Goal: Transaction & Acquisition: Register for event/course

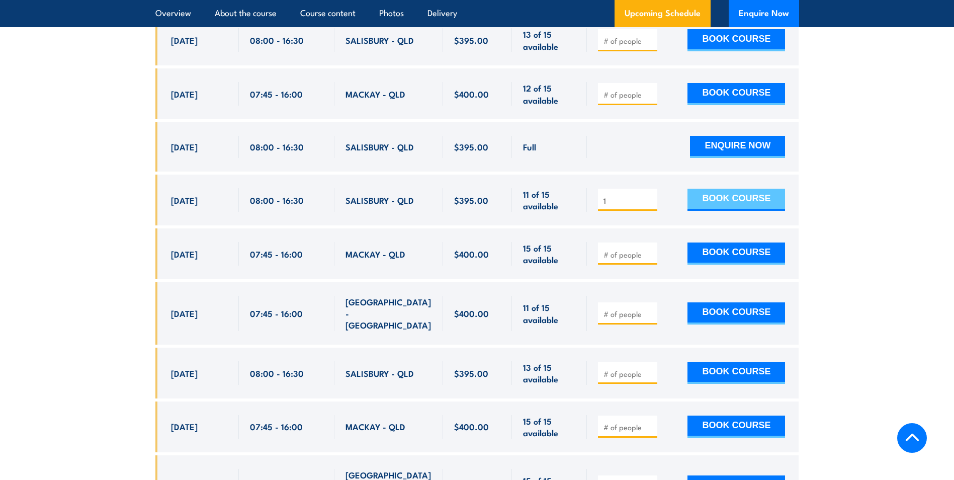
click at [722, 203] on button "BOOK COURSE" at bounding box center [736, 200] width 98 height 22
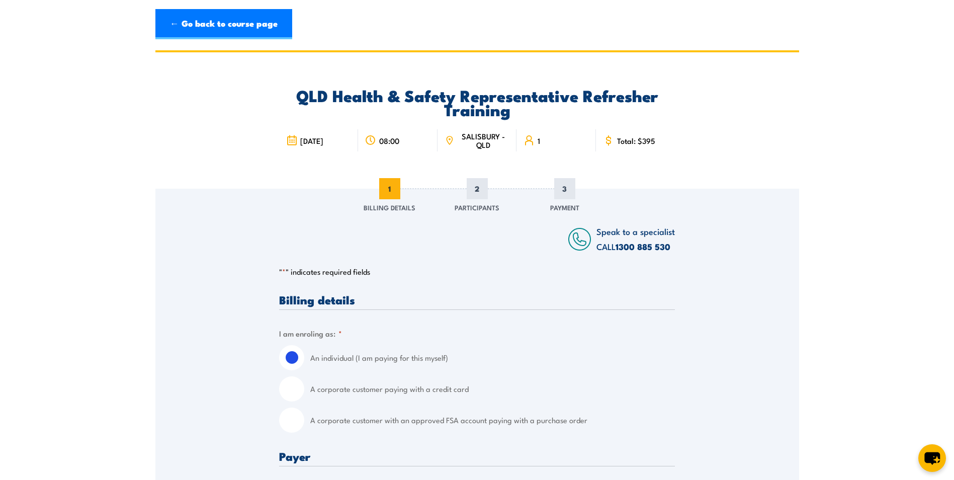
click at [293, 389] on input "A corporate customer paying with a credit card" at bounding box center [291, 388] width 25 height 25
radio input "true"
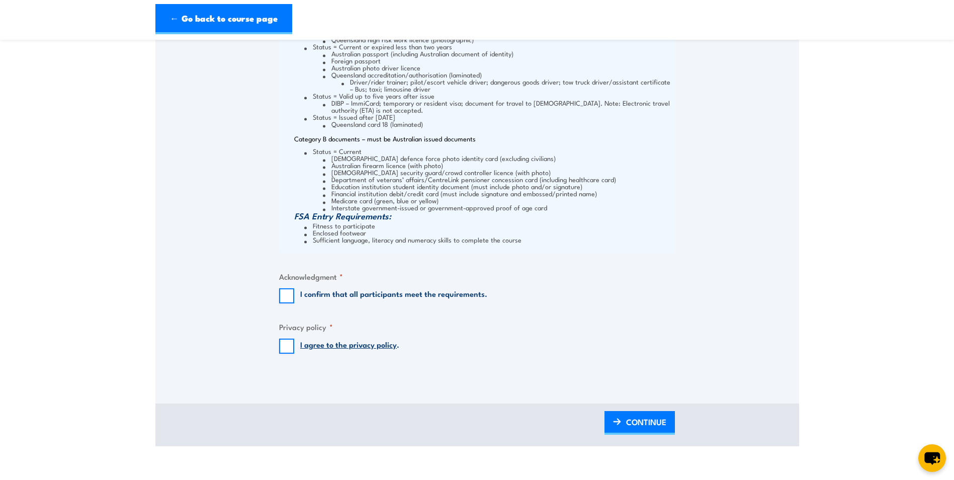
scroll to position [1207, 0]
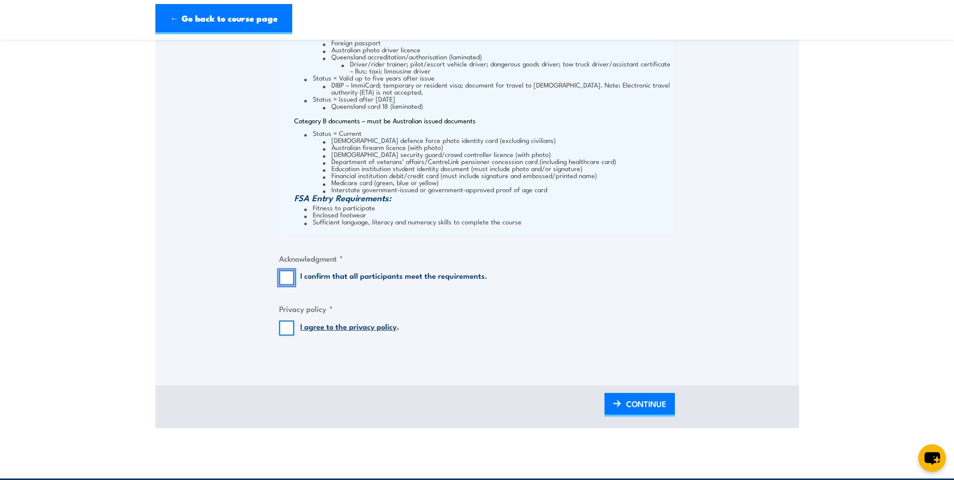
click at [286, 278] on input "I confirm that all participants meet the requirements." at bounding box center [286, 277] width 15 height 15
checkbox input "true"
click at [287, 328] on input "I agree to the privacy policy ." at bounding box center [286, 327] width 15 height 15
checkbox input "true"
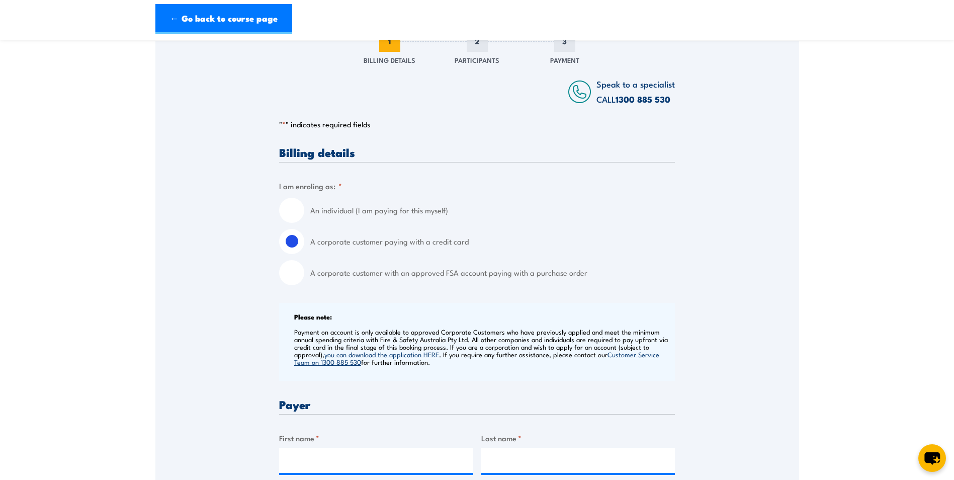
scroll to position [0, 0]
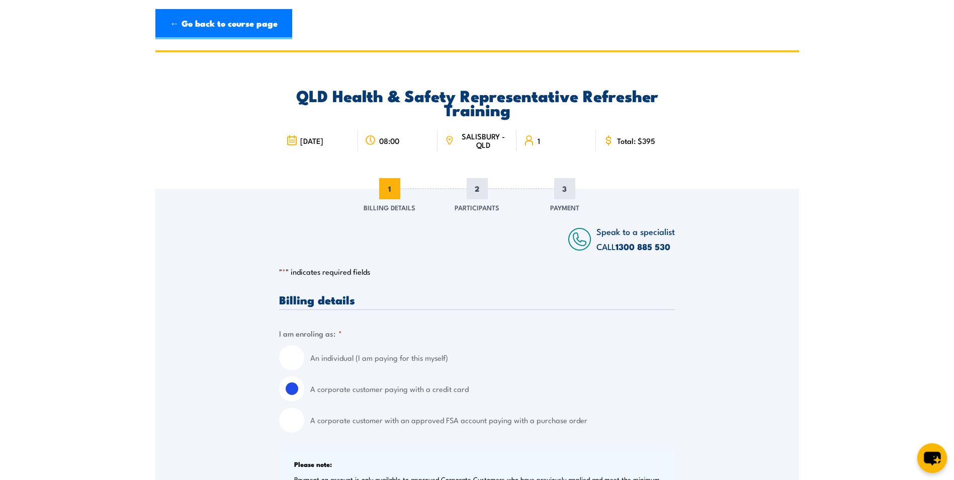
click at [936, 457] on icon "chat-button" at bounding box center [932, 458] width 17 height 14
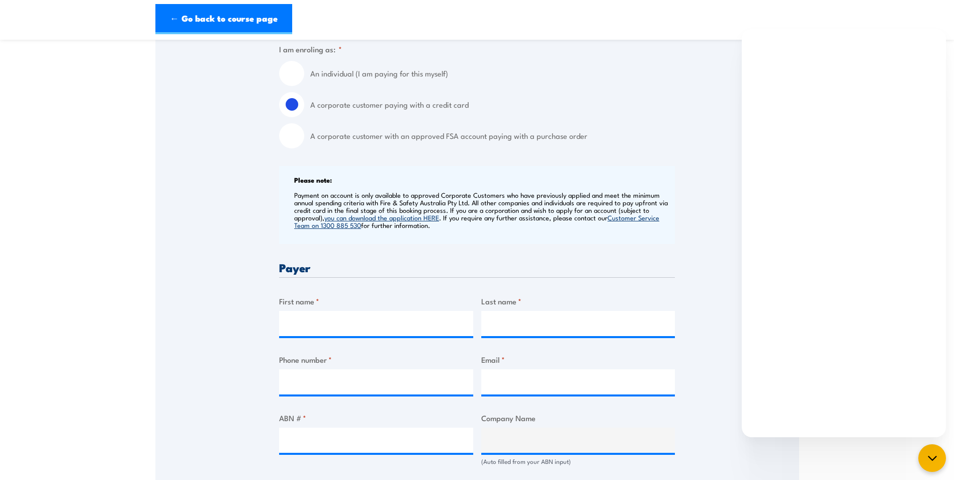
scroll to position [302, 0]
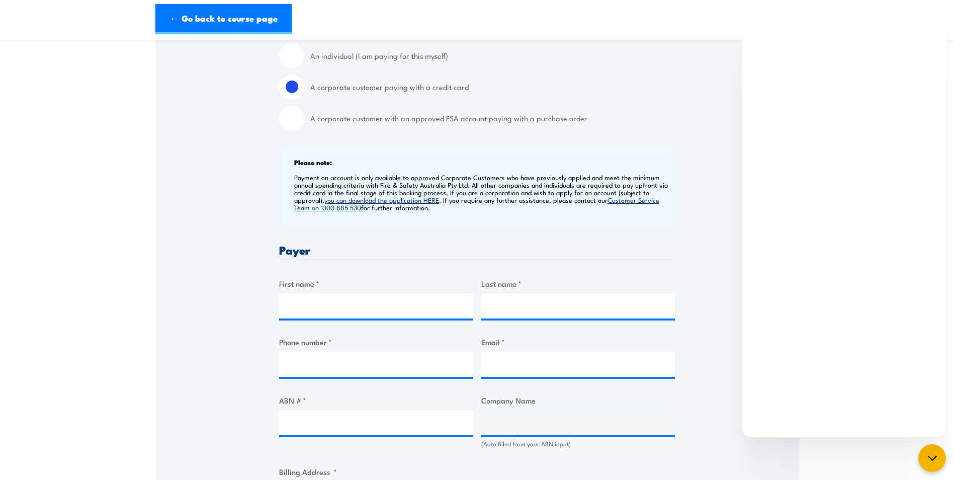
click at [293, 120] on input "A corporate customer with an approved FSA account paying with a purchase order" at bounding box center [291, 118] width 25 height 25
radio input "true"
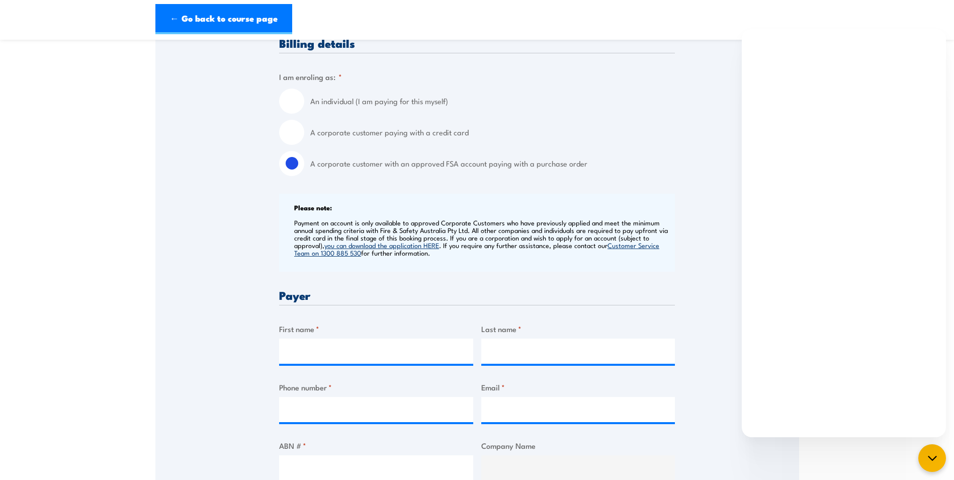
scroll to position [251, 0]
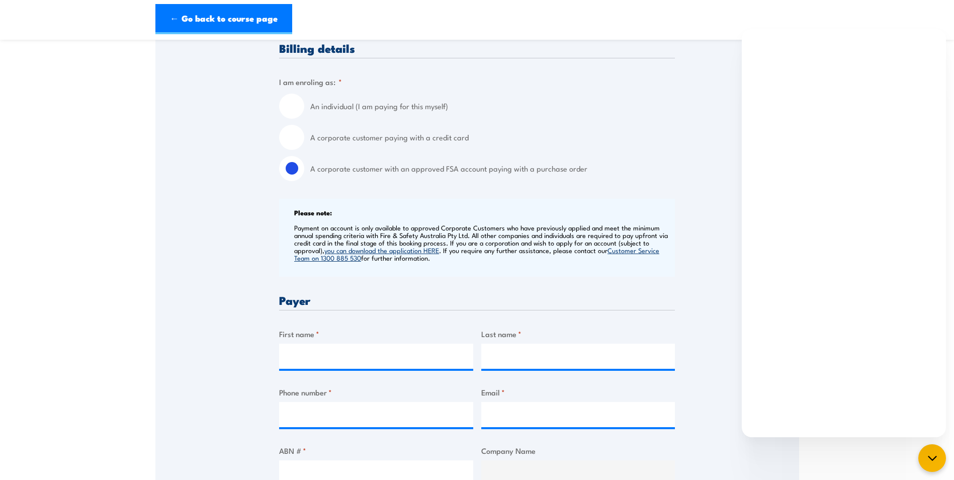
click at [417, 252] on link "you can download the application HERE" at bounding box center [381, 249] width 115 height 9
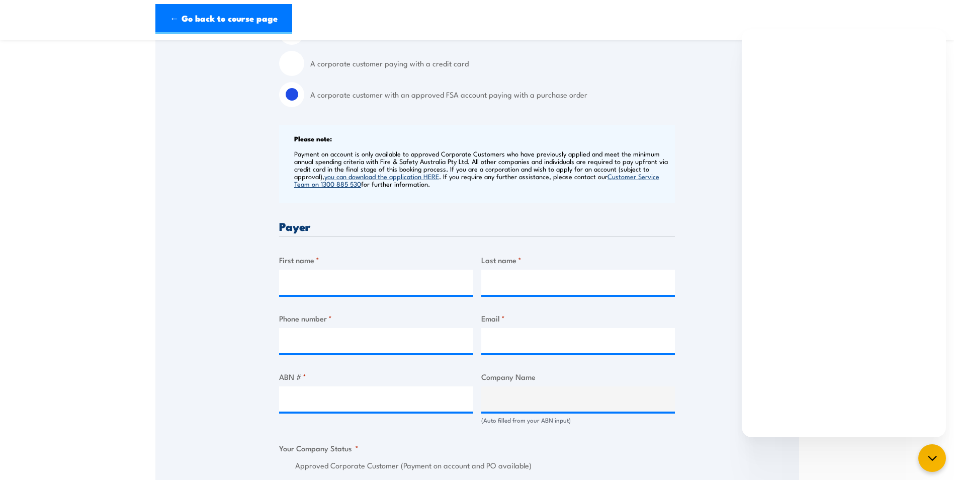
scroll to position [302, 0]
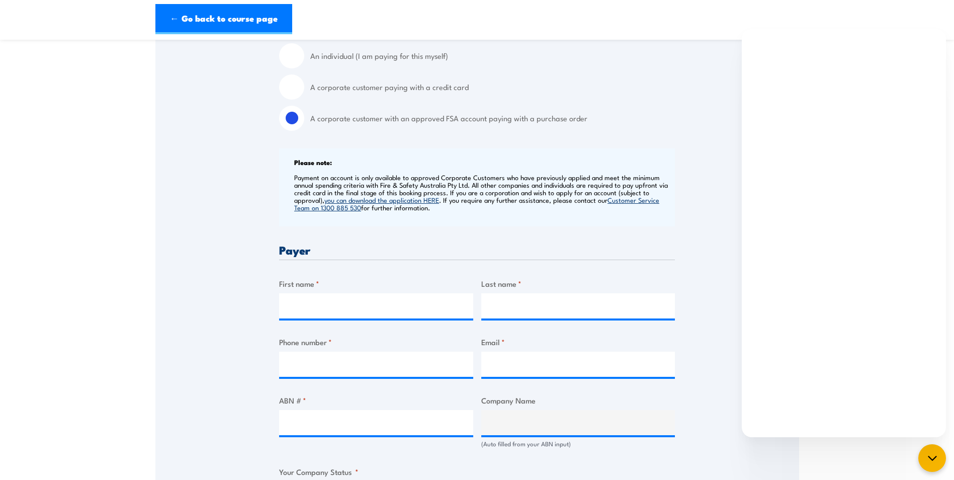
click at [393, 200] on link "you can download the application HERE" at bounding box center [381, 199] width 115 height 9
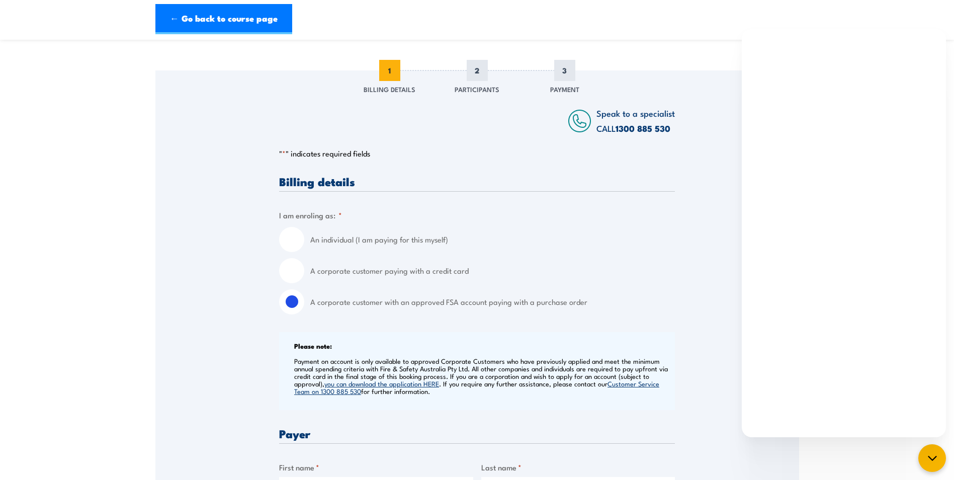
scroll to position [101, 0]
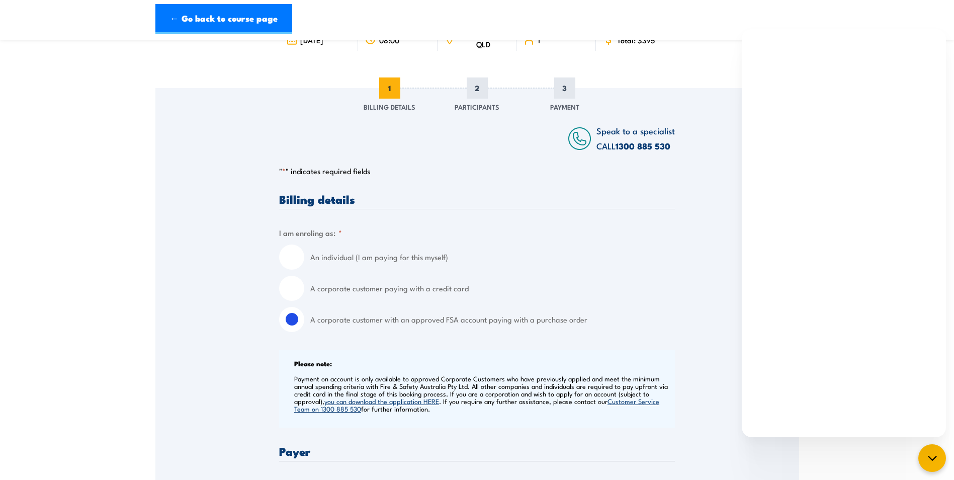
click at [296, 260] on input "An individual (I am paying for this myself)" at bounding box center [291, 256] width 25 height 25
radio input "true"
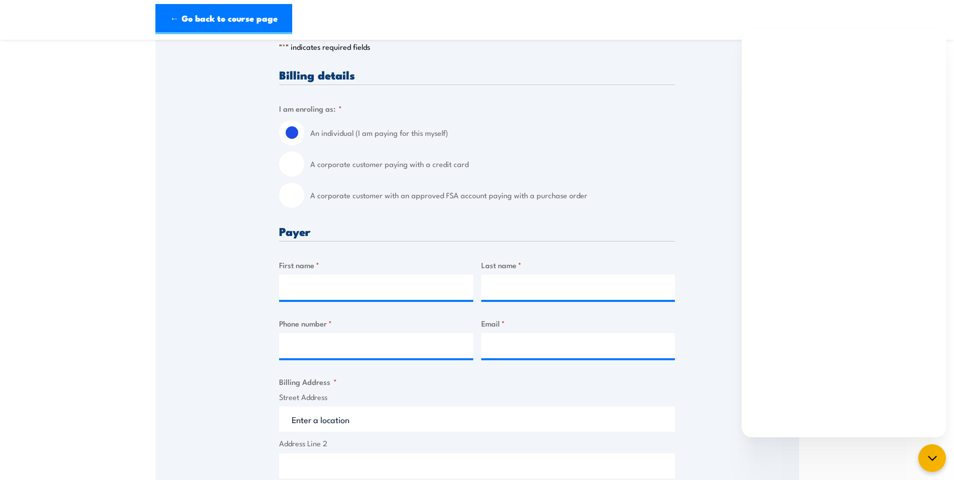
scroll to position [251, 0]
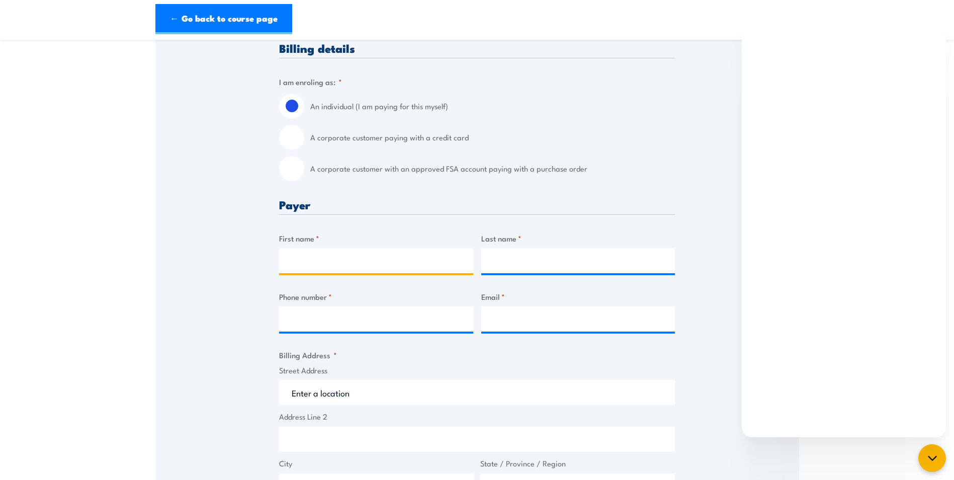
click at [314, 261] on input "First name *" at bounding box center [376, 260] width 194 height 25
type input "[PERSON_NAME]"
type input "Dovey"
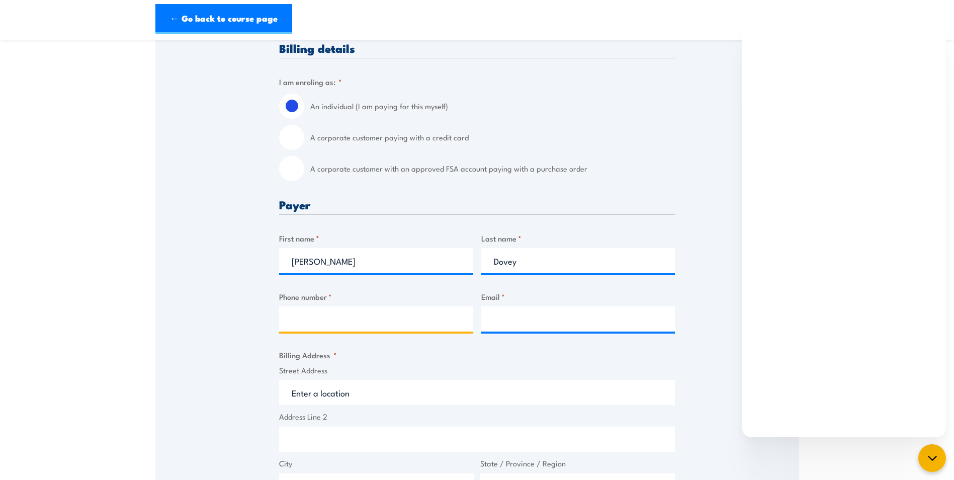
type input "404512540"
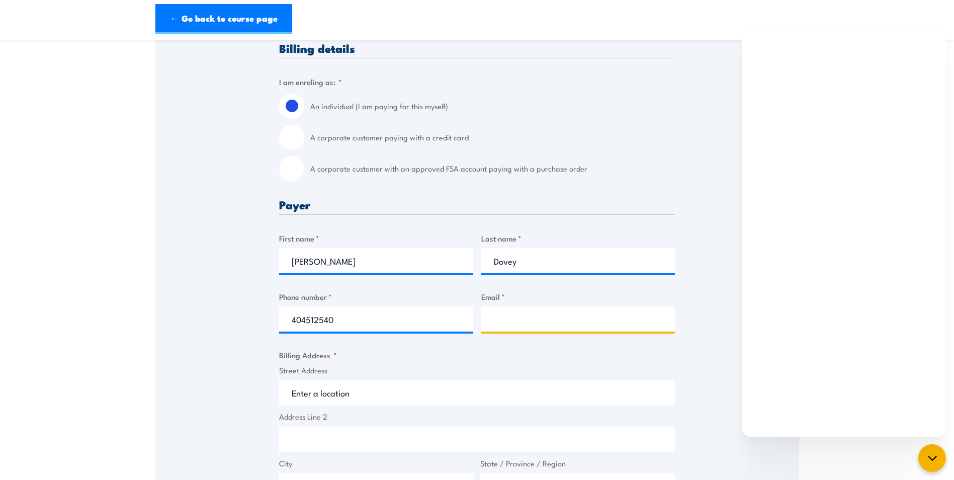
type input "[PERSON_NAME][EMAIL_ADDRESS][DOMAIN_NAME]"
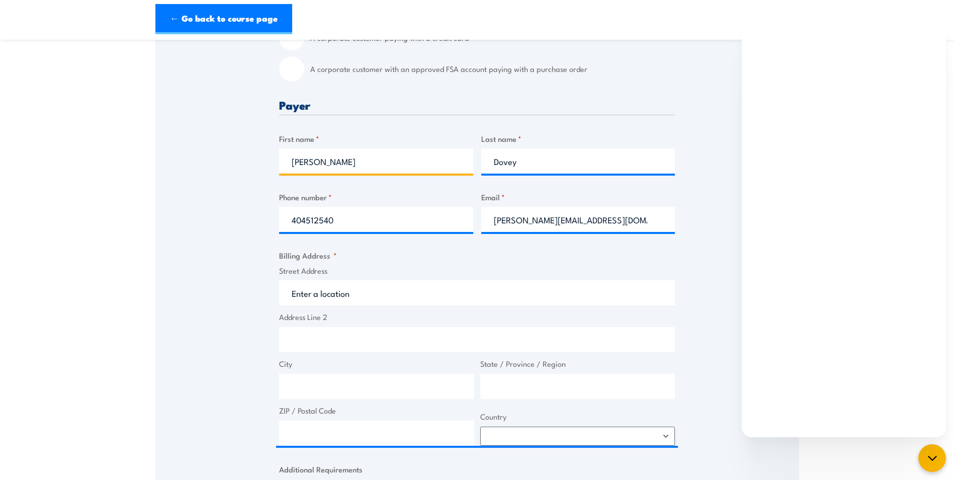
scroll to position [352, 0]
click at [313, 298] on input "Street Address" at bounding box center [477, 291] width 396 height 25
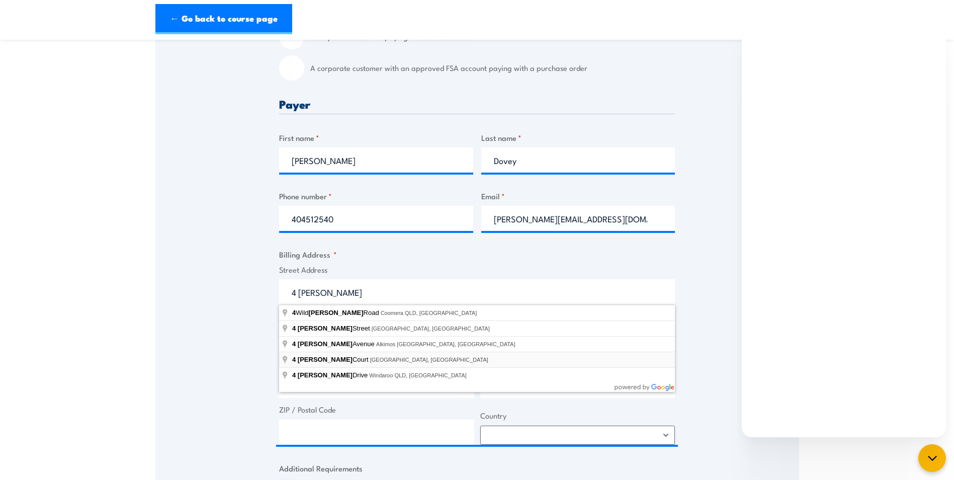
type input "4 Kaiser Court, Waterford West QLD, Australia"
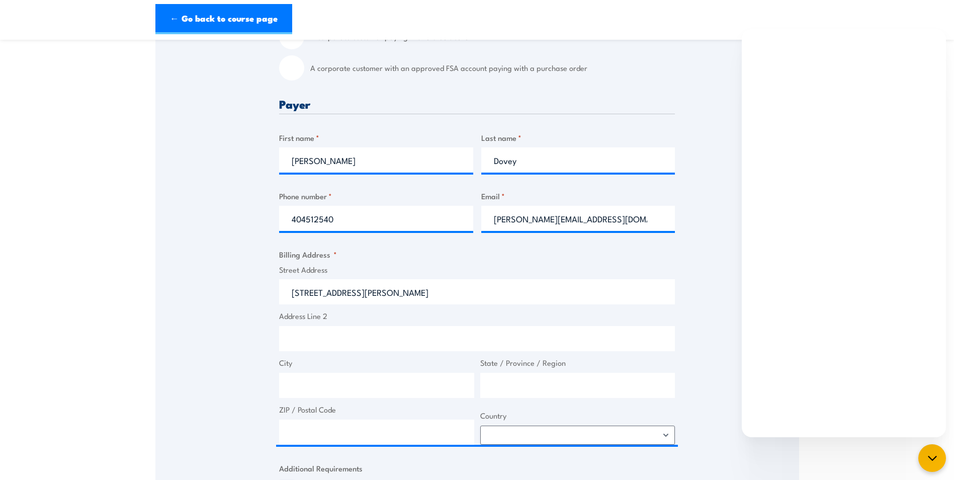
type input "4 Kaiser Ct"
type input "Waterford West"
type input "Queensland"
type input "4133"
select select "Australia"
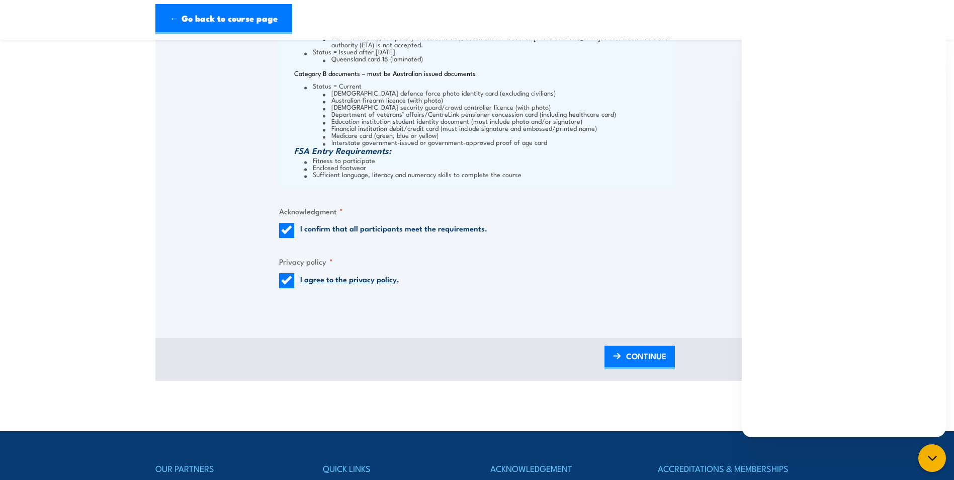
scroll to position [1106, 0]
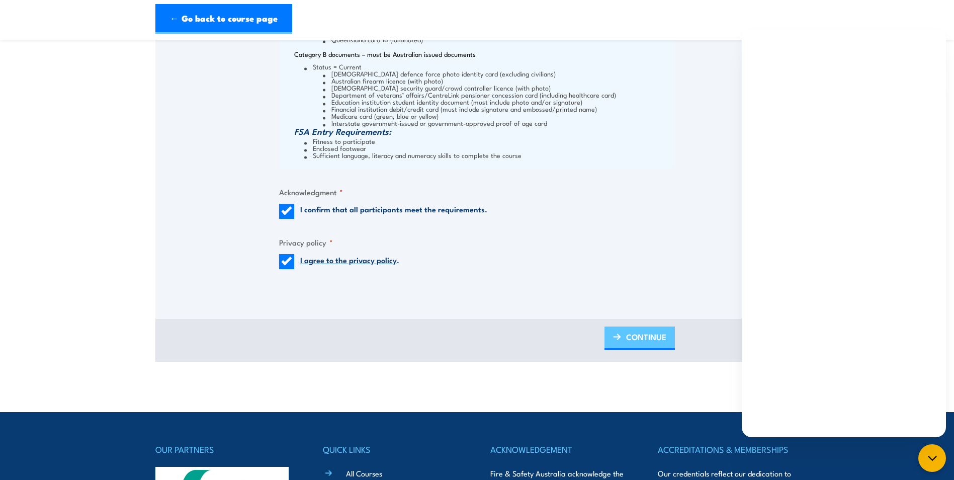
click at [653, 336] on span "CONTINUE" at bounding box center [646, 336] width 40 height 27
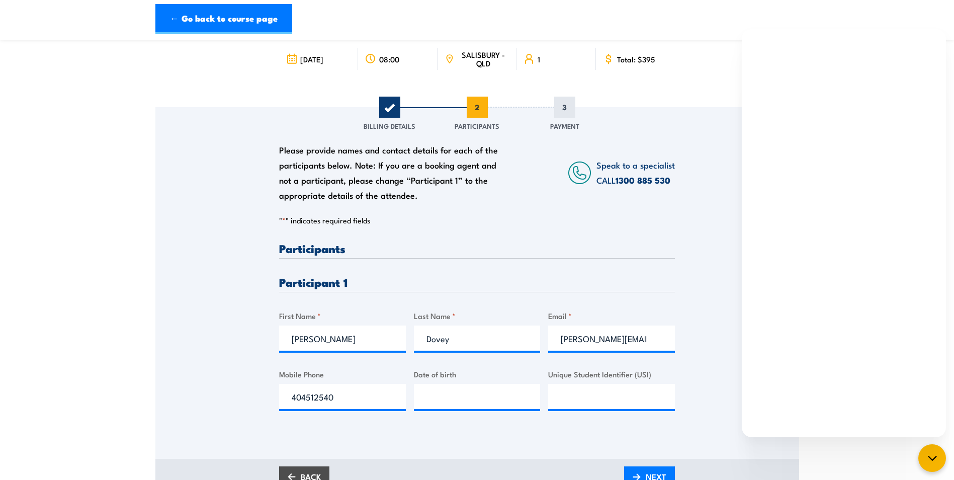
scroll to position [151, 0]
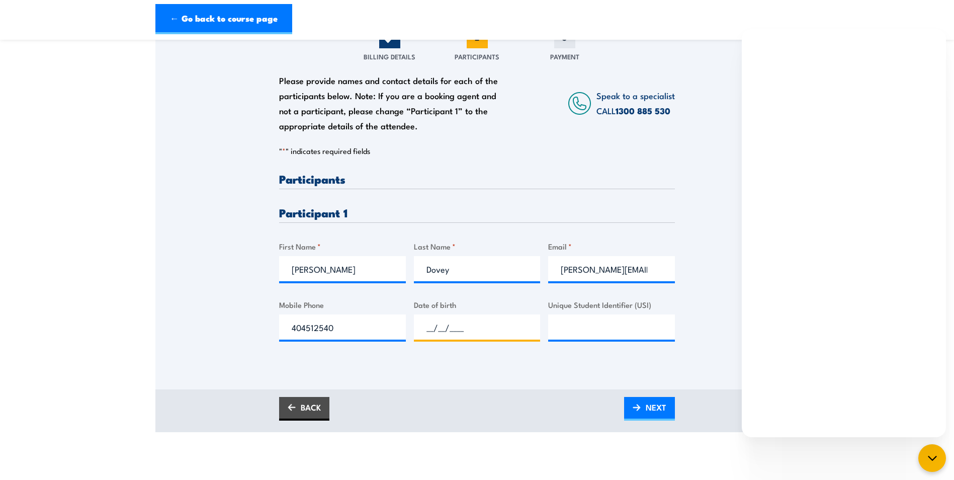
click at [438, 332] on input "__/__/____" at bounding box center [477, 326] width 127 height 25
type input "23/07/1988"
click at [618, 266] on input "[PERSON_NAME][EMAIL_ADDRESS][DOMAIN_NAME]" at bounding box center [611, 268] width 127 height 25
click at [640, 333] on input "Unique Student Identifier (USI)" at bounding box center [611, 326] width 127 height 25
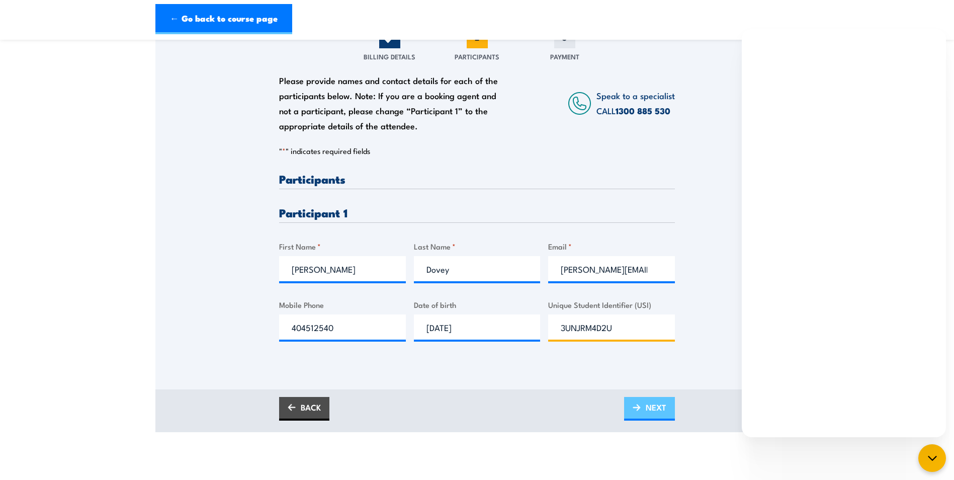
type input "3UNJRM4D2U"
click at [655, 405] on span "NEXT" at bounding box center [656, 407] width 21 height 27
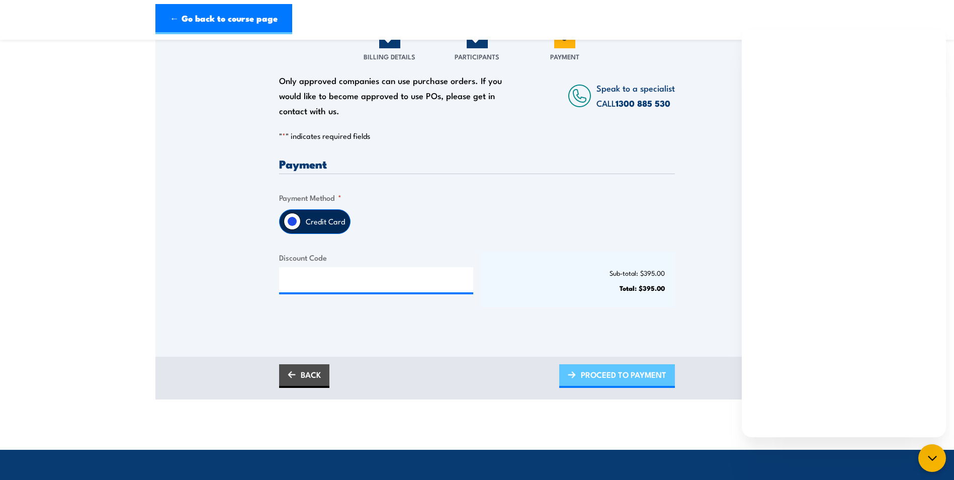
click at [619, 378] on span "PROCEED TO PAYMENT" at bounding box center [623, 374] width 85 height 27
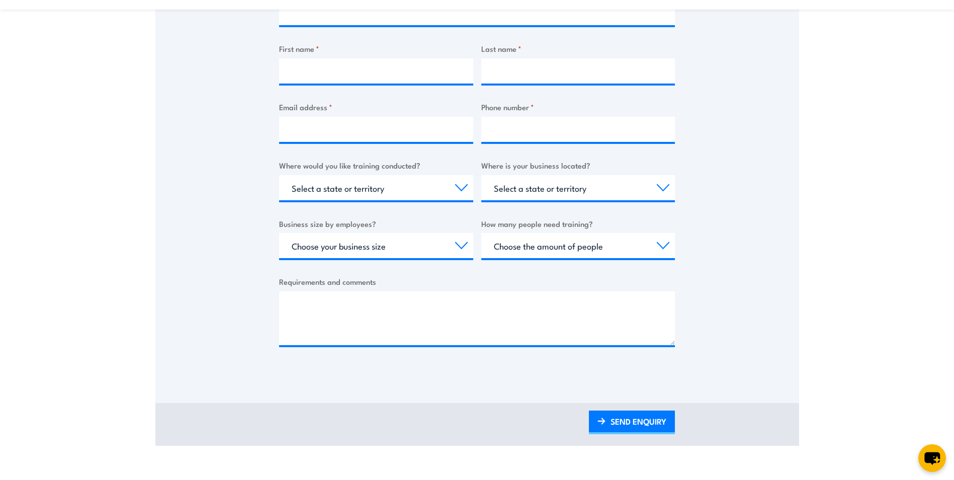
scroll to position [50, 0]
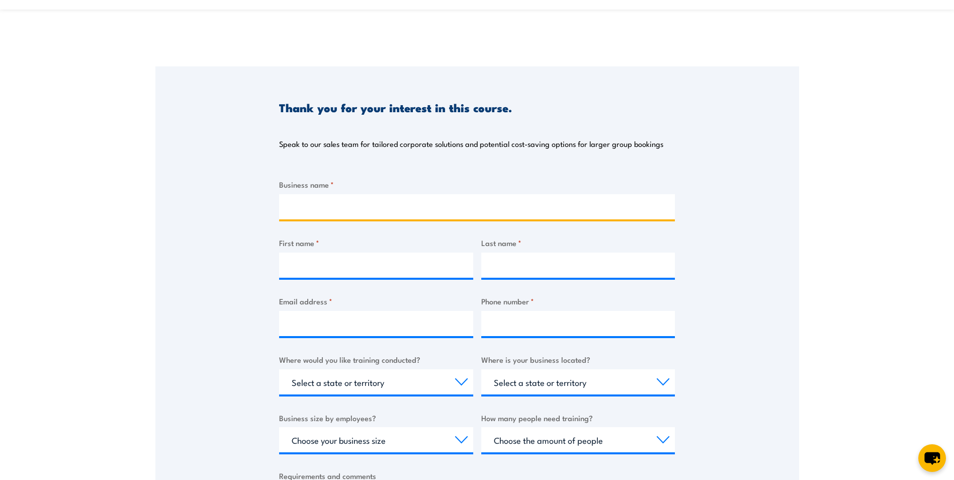
click at [406, 210] on input "Business name *" at bounding box center [477, 206] width 396 height 25
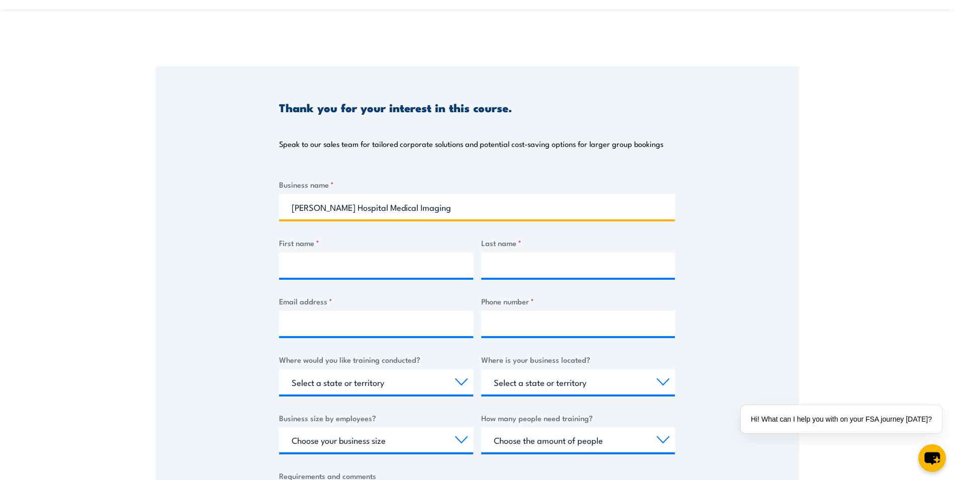
type input "[PERSON_NAME] Hospital Medical Imaging"
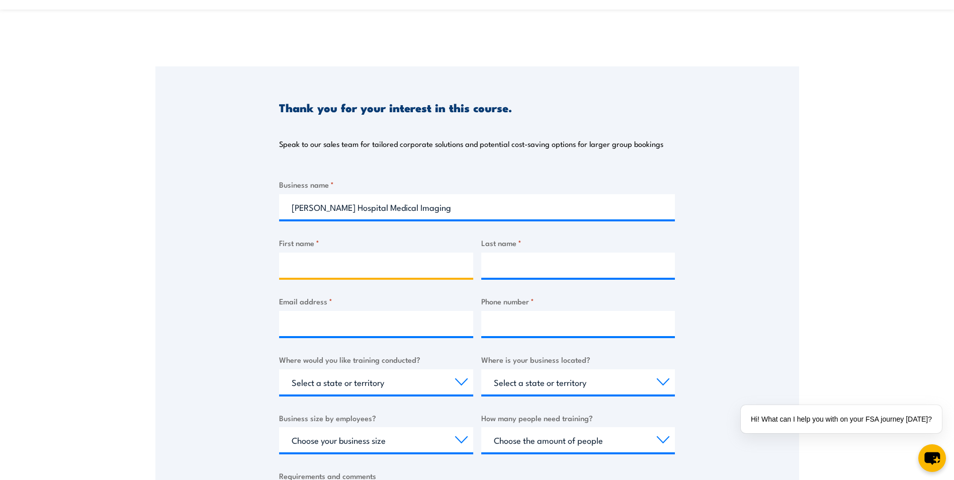
click at [298, 268] on input "First name *" at bounding box center [376, 264] width 194 height 25
type input "[PERSON_NAME]"
type input "Dovey"
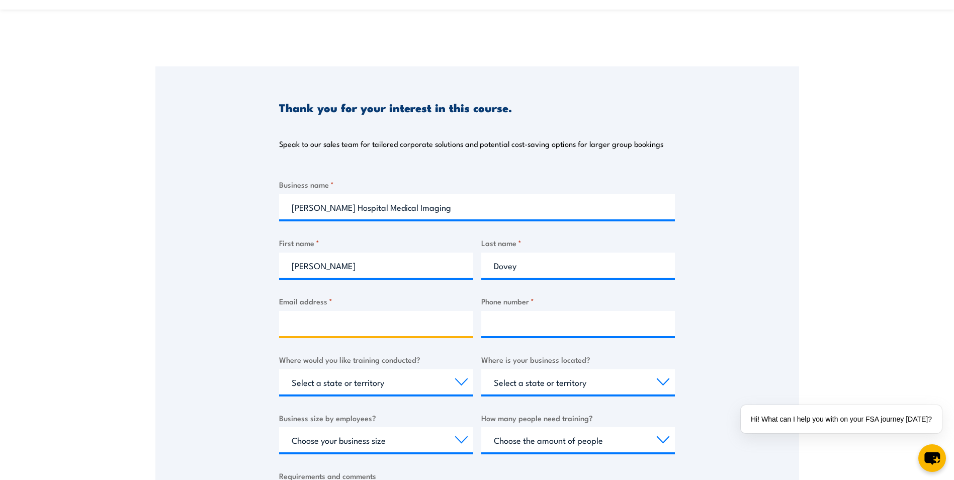
type input "[PERSON_NAME][EMAIL_ADDRESS][DOMAIN_NAME]"
type input "404512540"
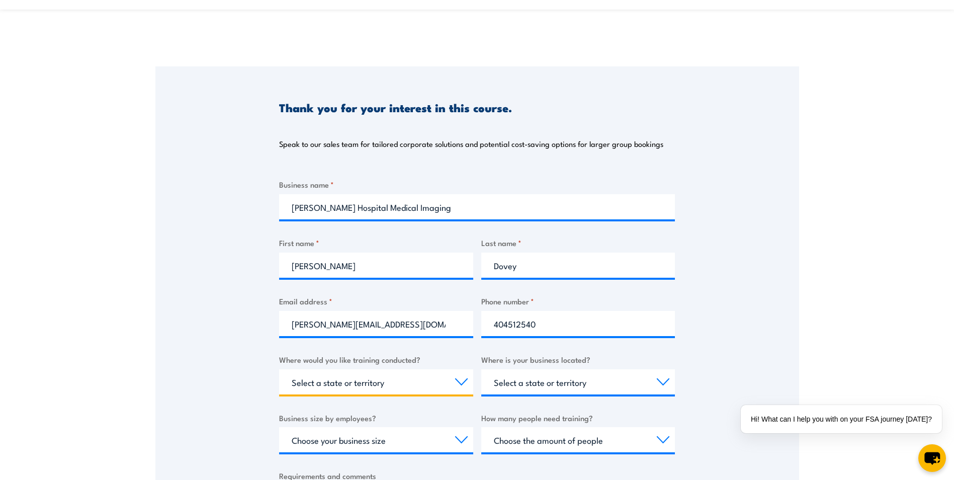
click at [391, 377] on select "Select a state or territory Nationally - multiple locations [GEOGRAPHIC_DATA] […" at bounding box center [376, 381] width 194 height 25
select select "QLD"
click at [279, 369] on select "Select a state or territory Nationally - multiple locations [GEOGRAPHIC_DATA] […" at bounding box center [376, 381] width 194 height 25
click at [597, 385] on select "Select a state or territory [GEOGRAPHIC_DATA] [GEOGRAPHIC_DATA] [GEOGRAPHIC_DAT…" at bounding box center [578, 381] width 194 height 25
select select "QLD"
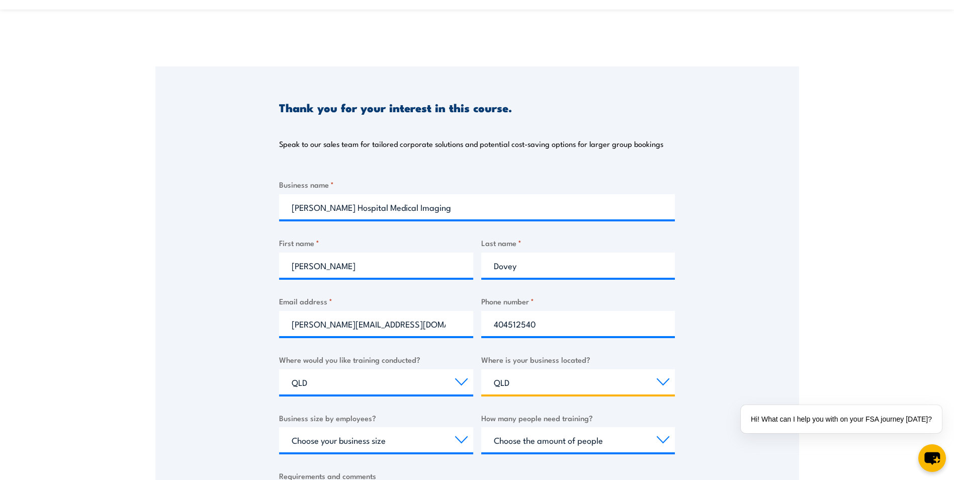
click at [481, 369] on select "Select a state or territory [GEOGRAPHIC_DATA] [GEOGRAPHIC_DATA] [GEOGRAPHIC_DAT…" at bounding box center [578, 381] width 194 height 25
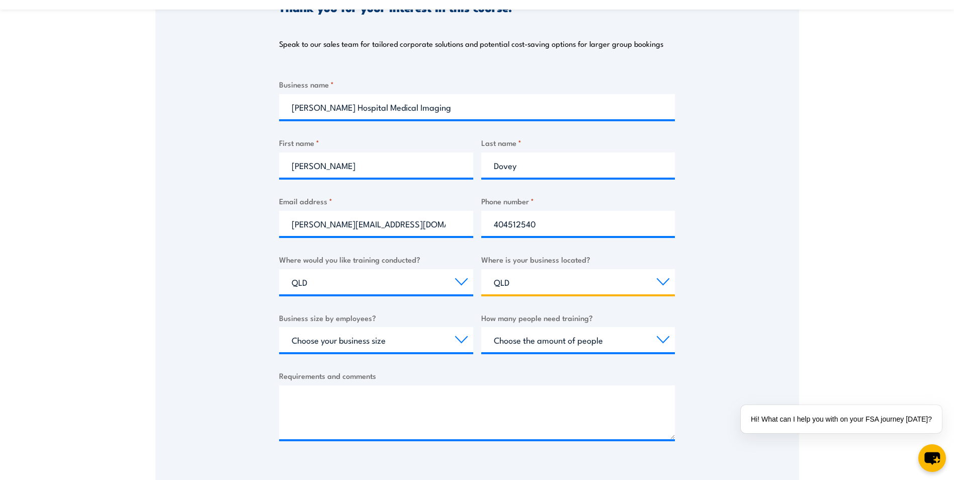
scroll to position [151, 0]
click at [422, 342] on select "Choose your business size 1 to 19 20 to 199 200+" at bounding box center [376, 338] width 194 height 25
select select "20 to 199"
click at [279, 326] on select "Choose your business size 1 to 19 20 to 199 200+" at bounding box center [376, 338] width 194 height 25
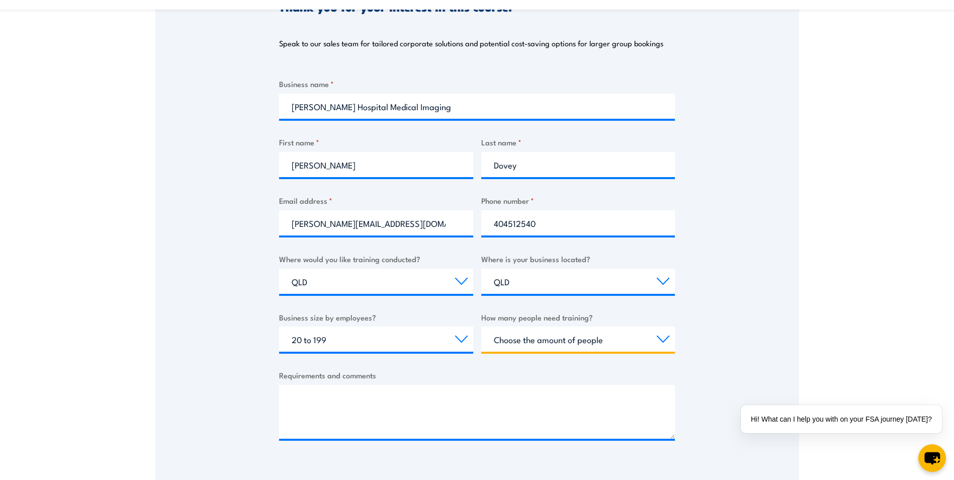
click at [626, 340] on select "Choose the amount of people 1 to 4 5 to 19 20+" at bounding box center [578, 338] width 194 height 25
select select "1 to 4"
click at [481, 326] on select "Choose the amount of people 1 to 4 5 to 19 20+" at bounding box center [578, 338] width 194 height 25
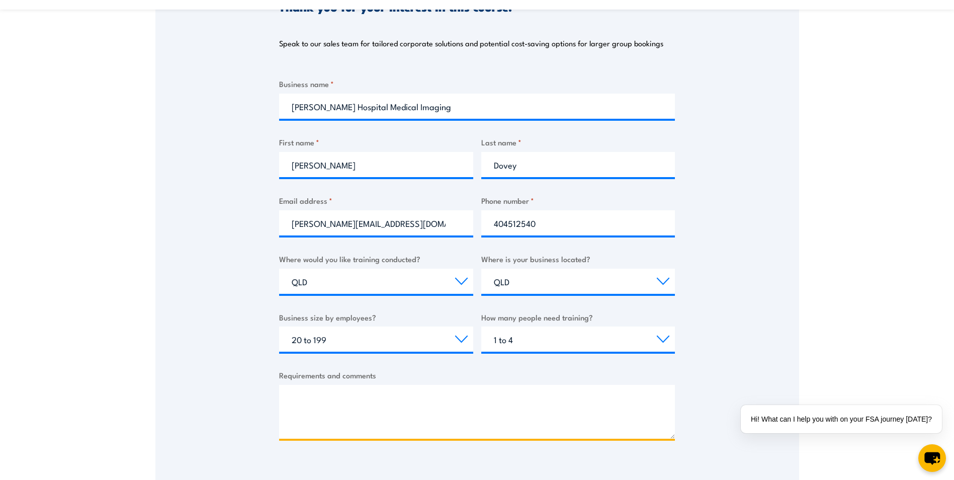
click at [316, 393] on textarea "Requirements and comments" at bounding box center [477, 412] width 396 height 54
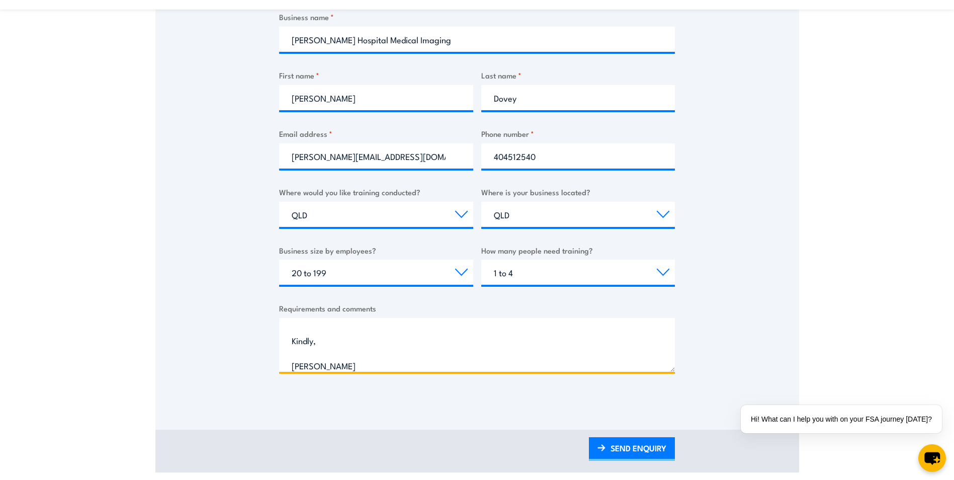
scroll to position [251, 0]
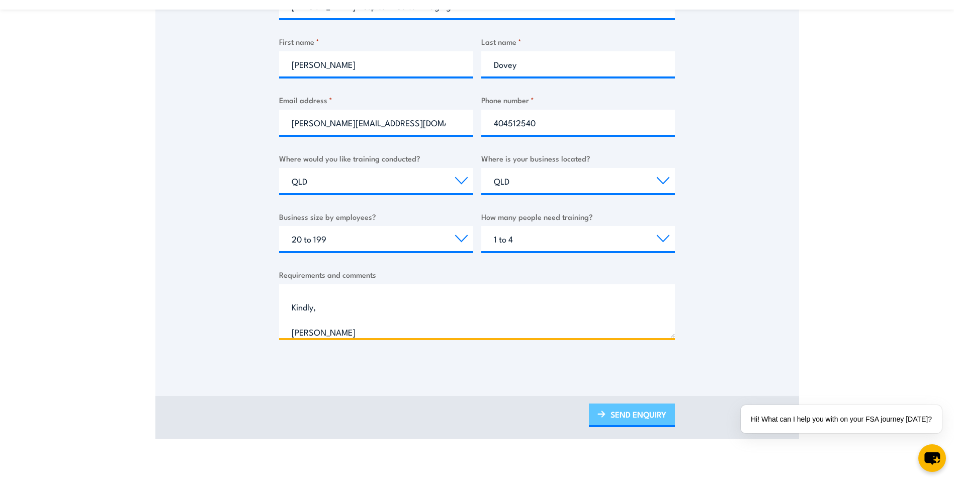
type textarea "Hi, I wish to book the HSR refresher training at [GEOGRAPHIC_DATA] for [DATE]. …"
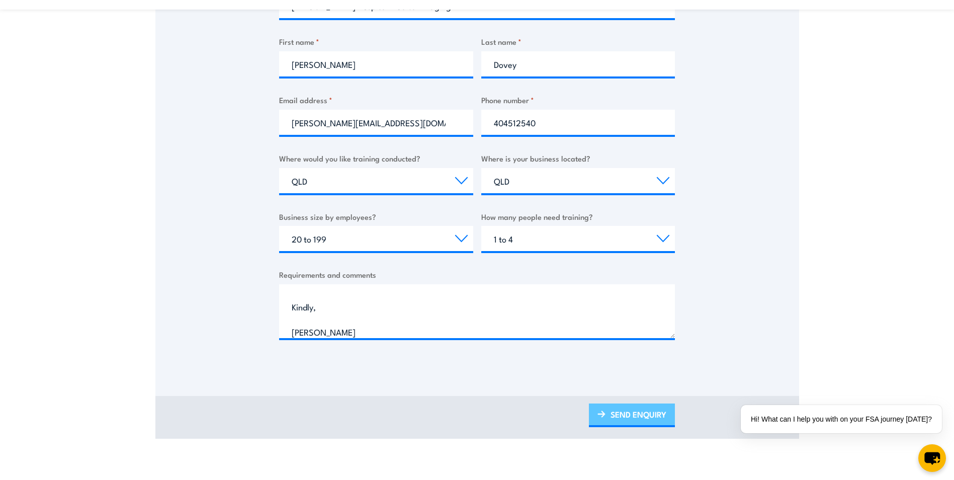
click at [630, 416] on link "SEND ENQUIRY" at bounding box center [632, 415] width 86 height 24
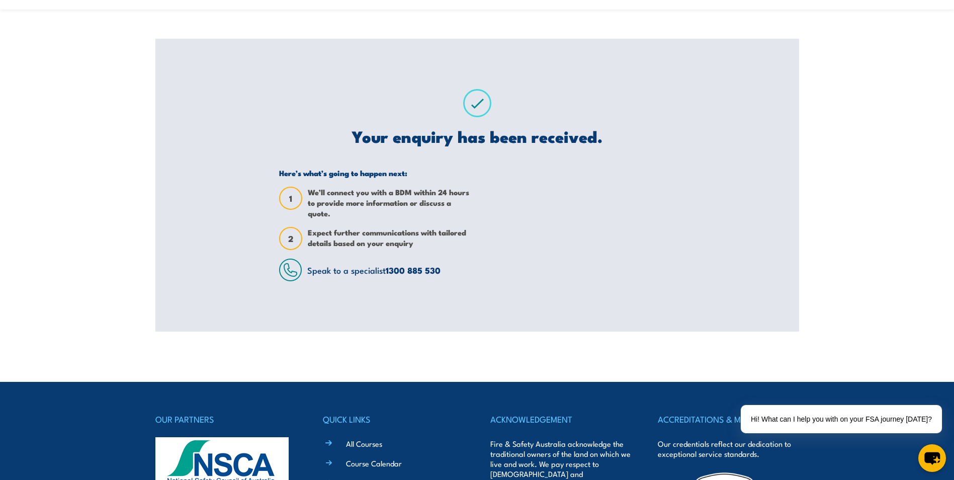
scroll to position [0, 0]
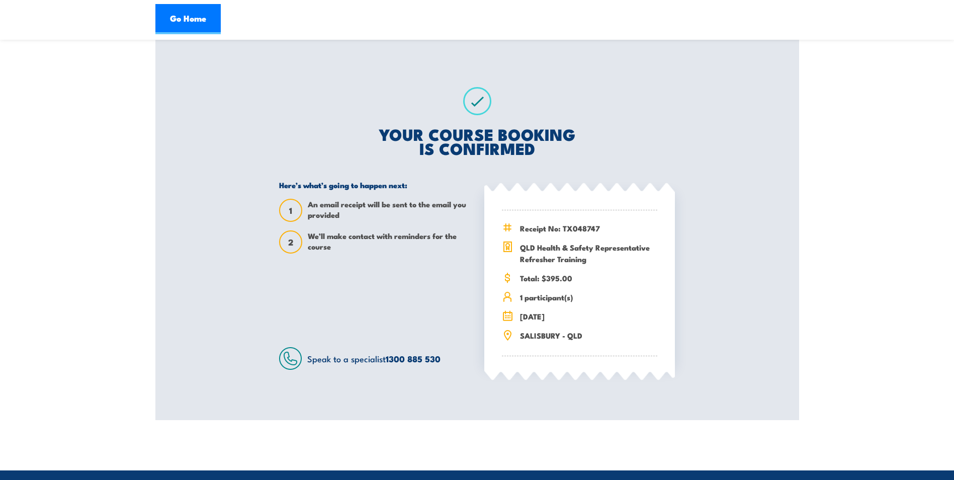
scroll to position [151, 0]
